Goal: Task Accomplishment & Management: Complete application form

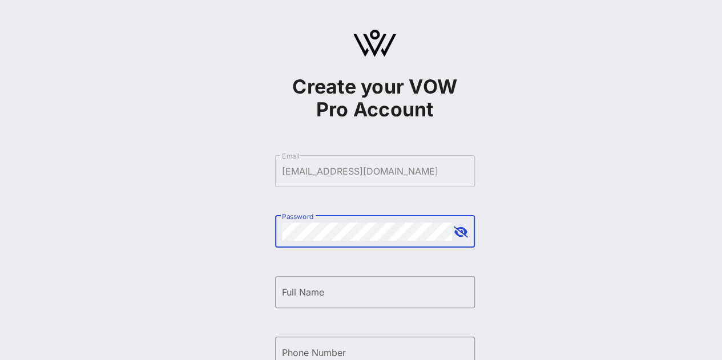
click at [463, 231] on button "append icon" at bounding box center [461, 232] width 14 height 11
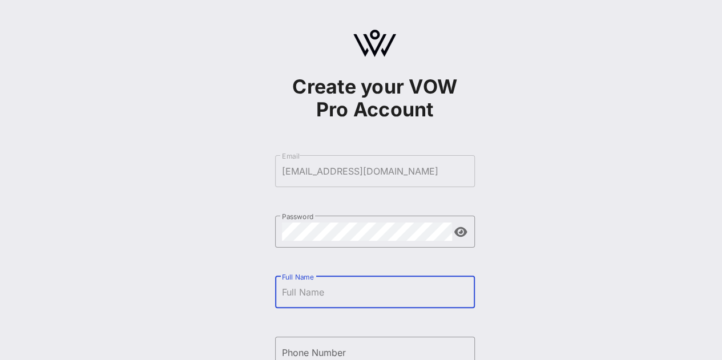
click at [334, 294] on input "Full Name" at bounding box center [375, 292] width 186 height 18
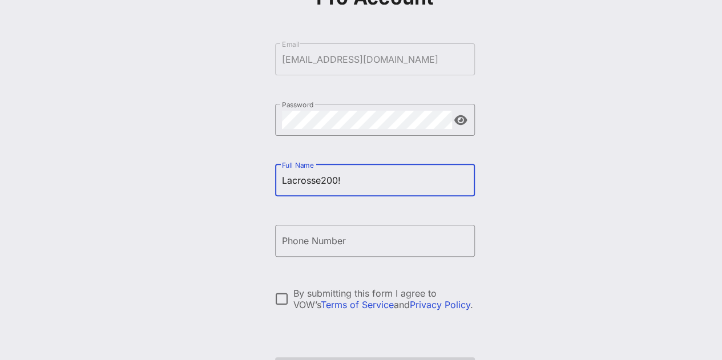
scroll to position [114, 0]
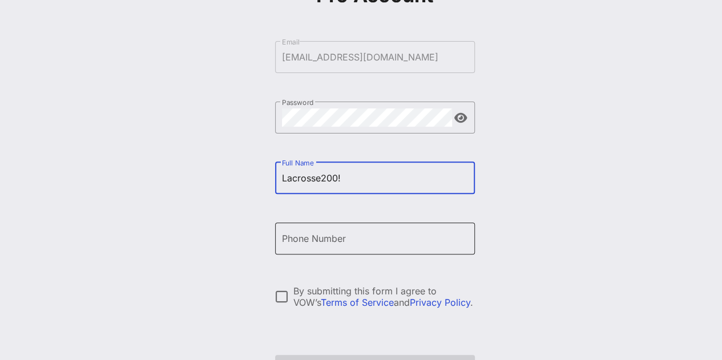
type input "Lacrosse200!"
click at [350, 243] on input "Phone Number" at bounding box center [375, 239] width 186 height 18
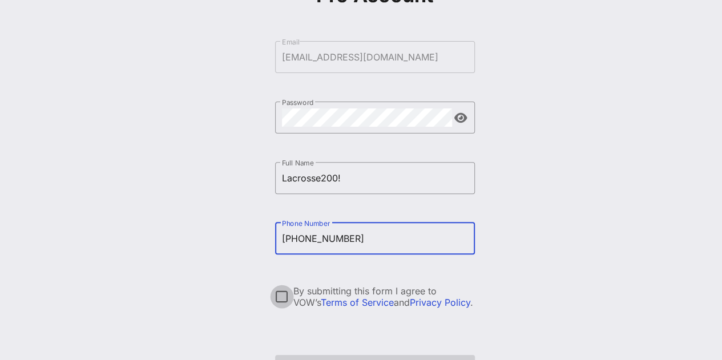
type input "[PHONE_NUMBER]"
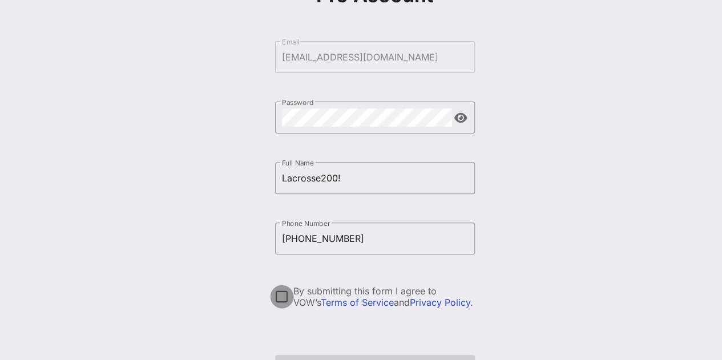
click at [279, 304] on div at bounding box center [281, 296] width 19 height 19
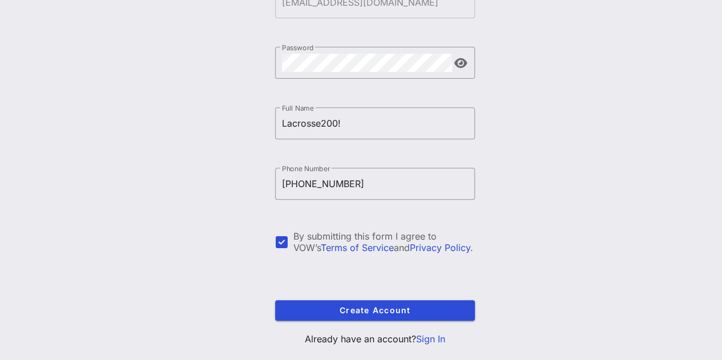
scroll to position [171, 0]
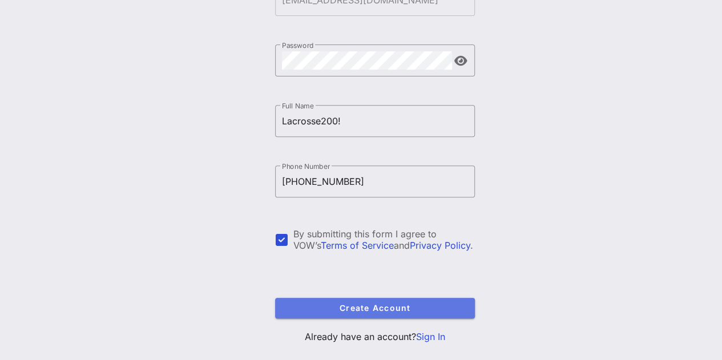
click at [290, 306] on span "Create Account" at bounding box center [375, 308] width 182 height 10
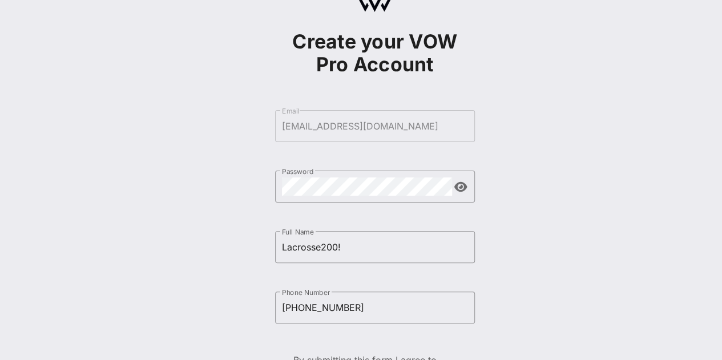
scroll to position [114, 0]
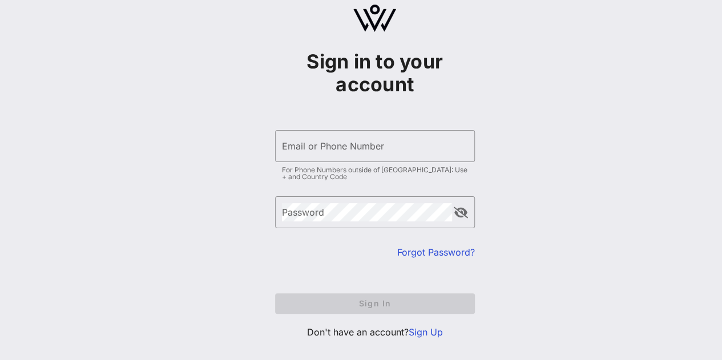
scroll to position [42, 0]
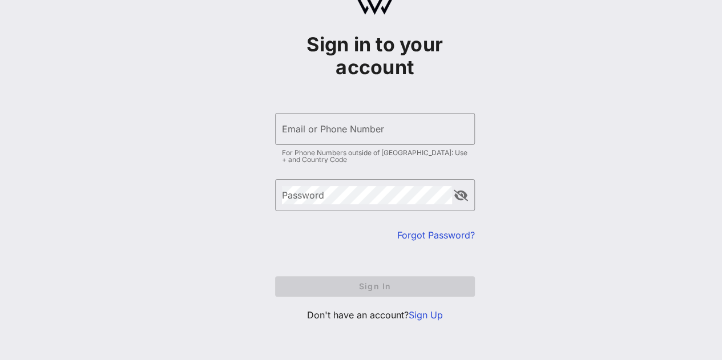
click at [443, 314] on link "Sign Up" at bounding box center [426, 315] width 34 height 11
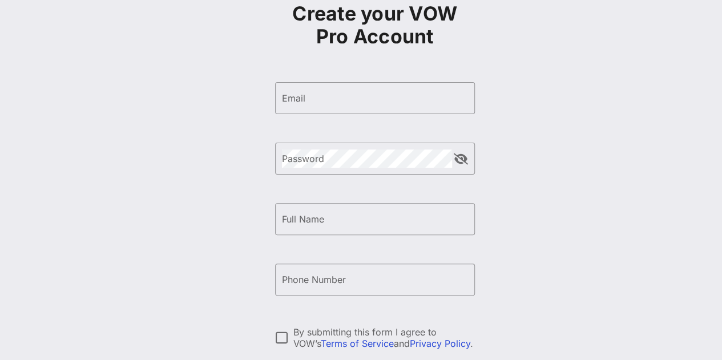
scroll to position [57, 0]
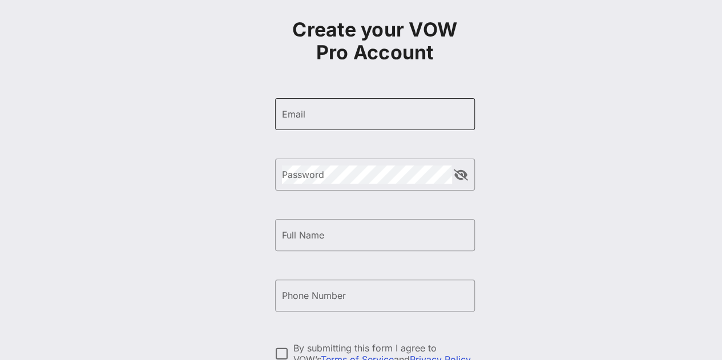
click at [322, 115] on input "Email" at bounding box center [375, 114] width 186 height 18
type input "[EMAIL_ADDRESS][DOMAIN_NAME]"
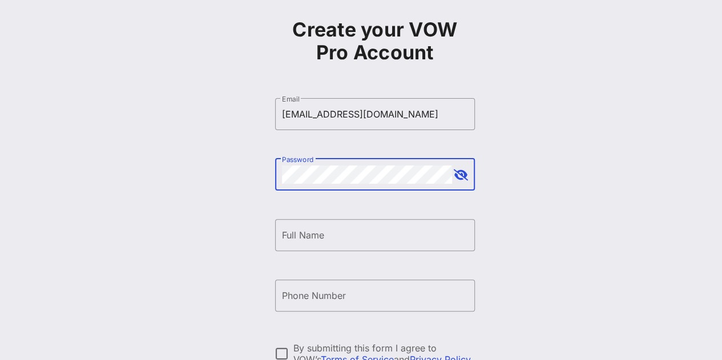
click at [461, 183] on div "​ Password" at bounding box center [375, 175] width 200 height 32
click at [455, 176] on button "append icon" at bounding box center [461, 175] width 14 height 11
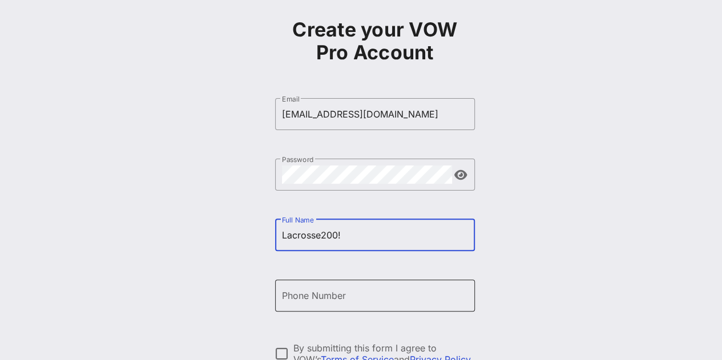
type input "Lacrosse200!"
click at [336, 305] on div "Phone Number" at bounding box center [375, 296] width 186 height 32
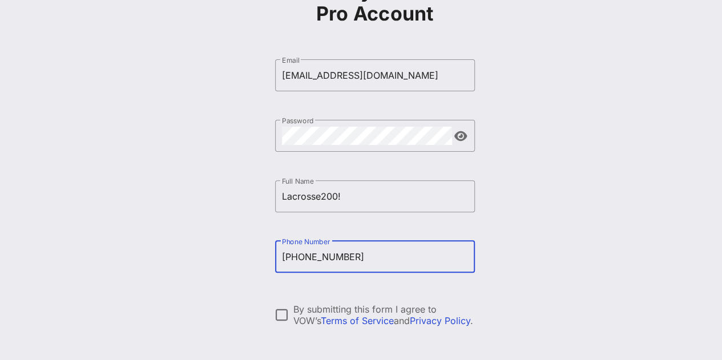
scroll to position [114, 0]
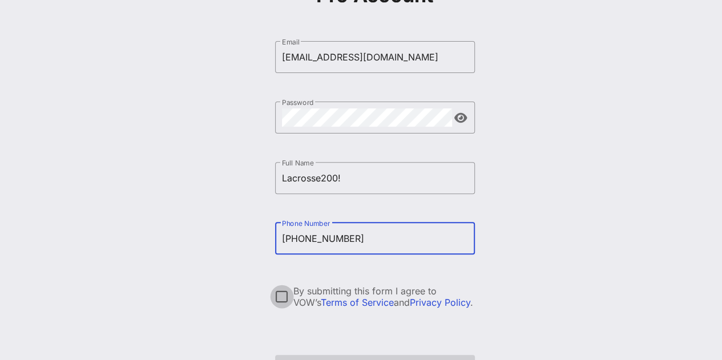
type input "[PHONE_NUMBER]"
click at [282, 298] on div at bounding box center [281, 296] width 19 height 19
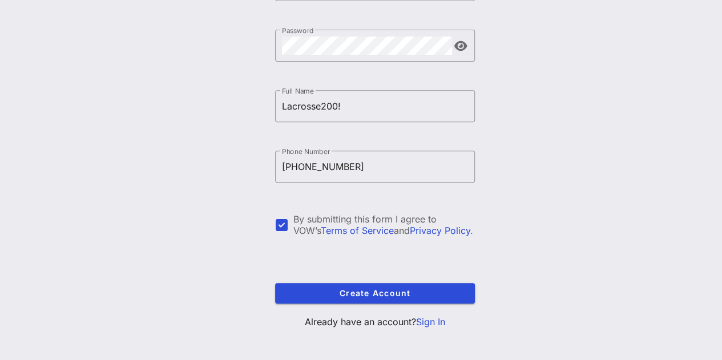
scroll to position [193, 0]
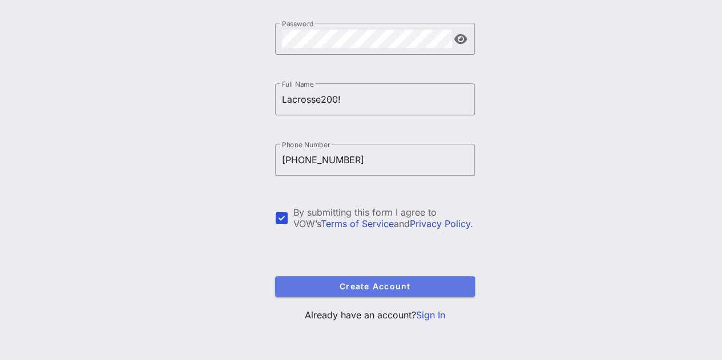
click at [371, 288] on span "Create Account" at bounding box center [375, 287] width 182 height 10
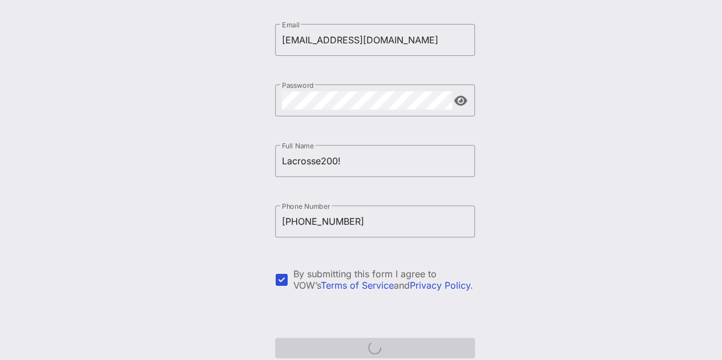
scroll to position [171, 0]
